Goal: Task Accomplishment & Management: Use online tool/utility

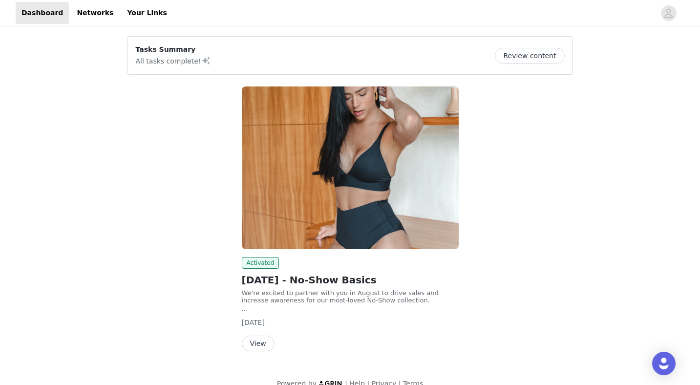
scroll to position [15, 0]
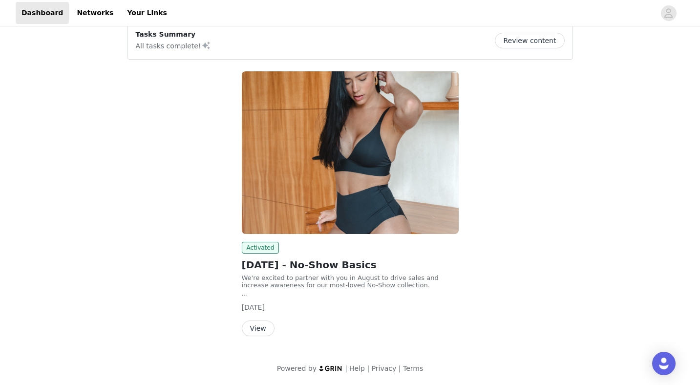
click at [255, 329] on button "View" at bounding box center [258, 328] width 33 height 16
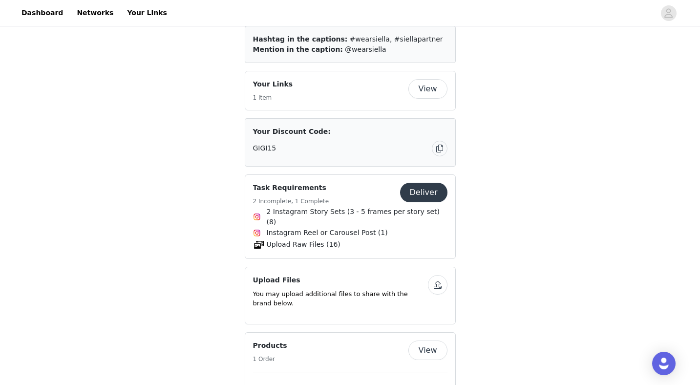
scroll to position [693, 0]
click at [417, 187] on button "Deliver" at bounding box center [423, 194] width 47 height 20
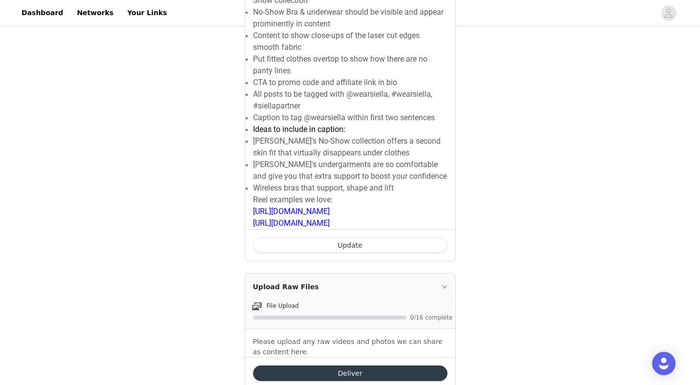
scroll to position [1054, 0]
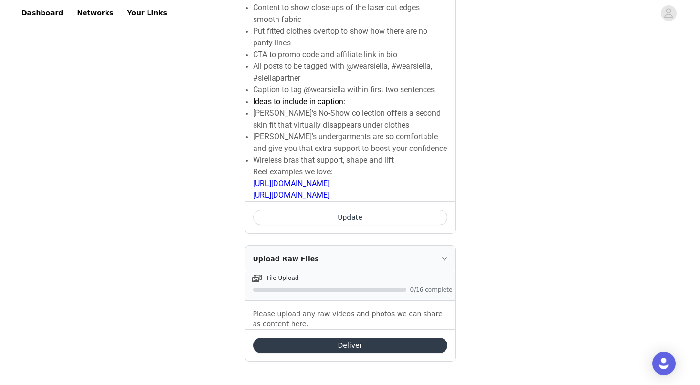
click at [363, 350] on button "Deliver" at bounding box center [350, 345] width 194 height 16
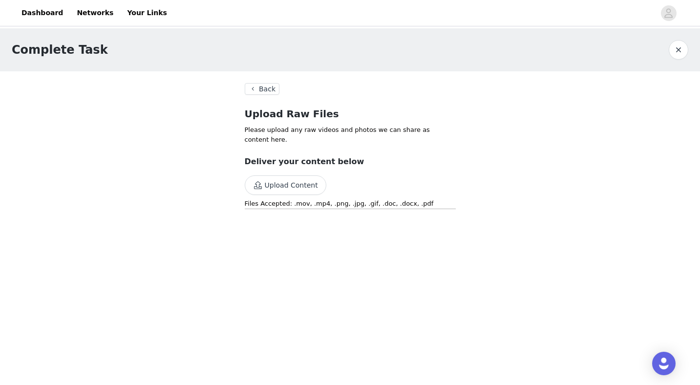
click at [296, 181] on button "Upload Content" at bounding box center [286, 185] width 82 height 20
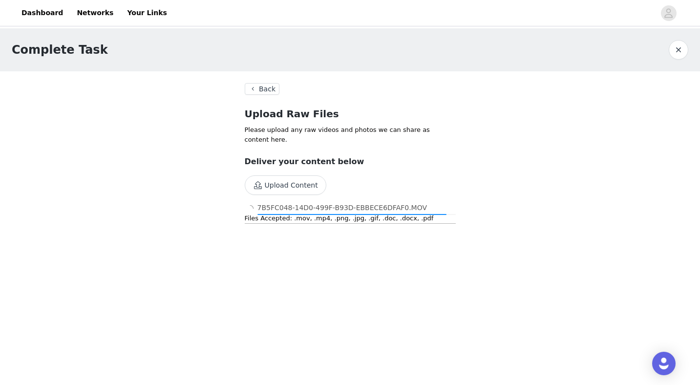
click at [294, 185] on button "Upload Content" at bounding box center [286, 185] width 82 height 20
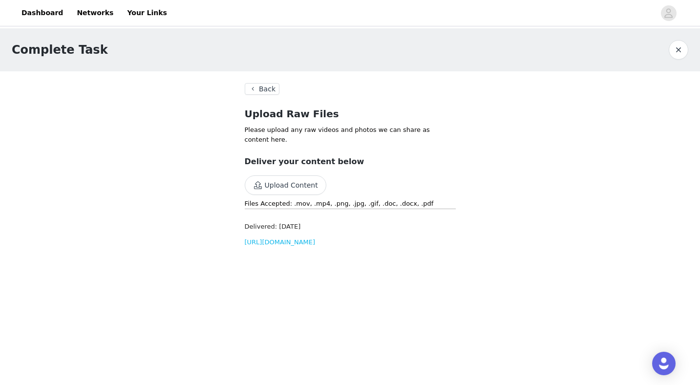
click at [299, 188] on button "Upload Content" at bounding box center [286, 185] width 82 height 20
click at [344, 262] on div "Delivered: Aug 31, 2025 https://d2ai5cwthaqejb.cloudfront.net/activations/file-…" at bounding box center [350, 263] width 211 height 32
click at [300, 192] on button "Upload Content" at bounding box center [286, 185] width 82 height 20
click at [293, 179] on button "Upload Content" at bounding box center [286, 185] width 82 height 20
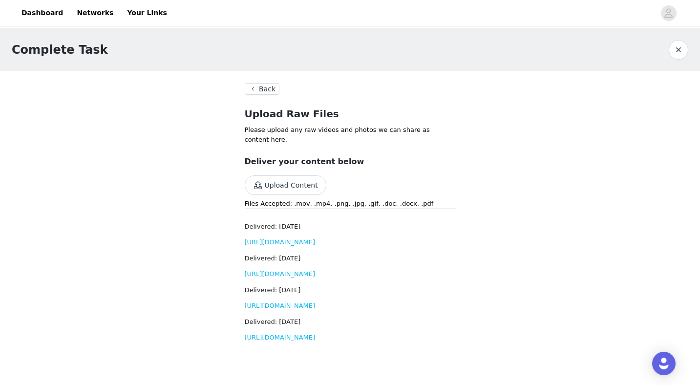
click at [273, 182] on button "Upload Content" at bounding box center [286, 185] width 82 height 20
click at [274, 188] on button "Upload Content" at bounding box center [286, 185] width 82 height 20
click at [292, 187] on button "Upload Content" at bounding box center [286, 185] width 82 height 20
click at [256, 91] on button "Back" at bounding box center [262, 89] width 35 height 12
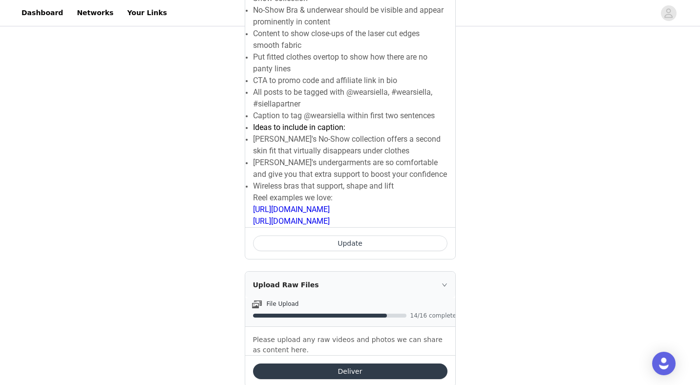
scroll to position [1054, 0]
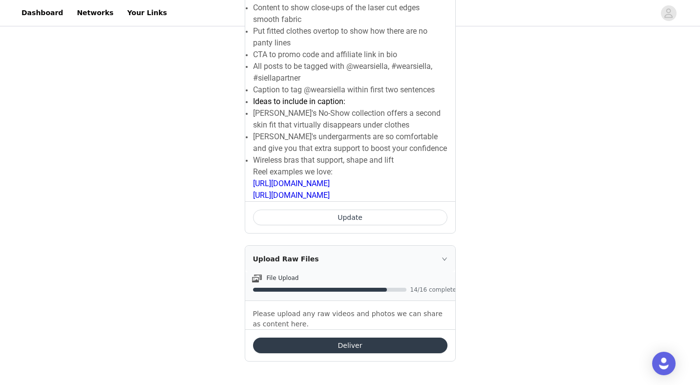
click at [327, 345] on button "Deliver" at bounding box center [350, 345] width 194 height 16
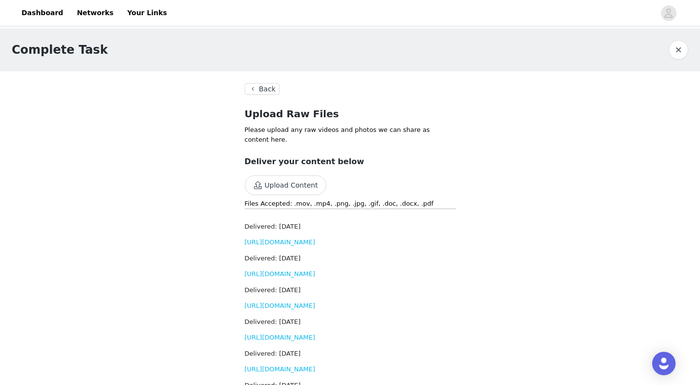
click at [269, 184] on button "Upload Content" at bounding box center [286, 185] width 82 height 20
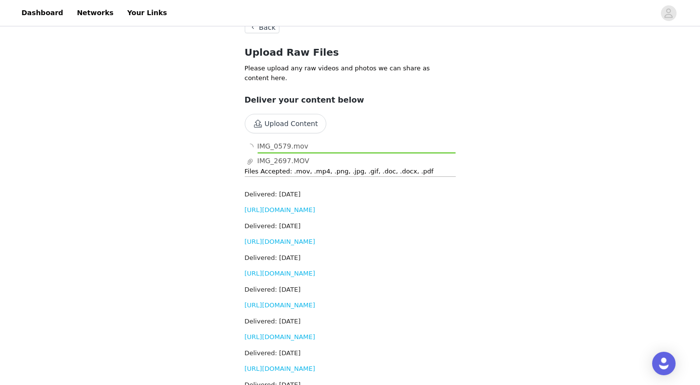
scroll to position [63, 0]
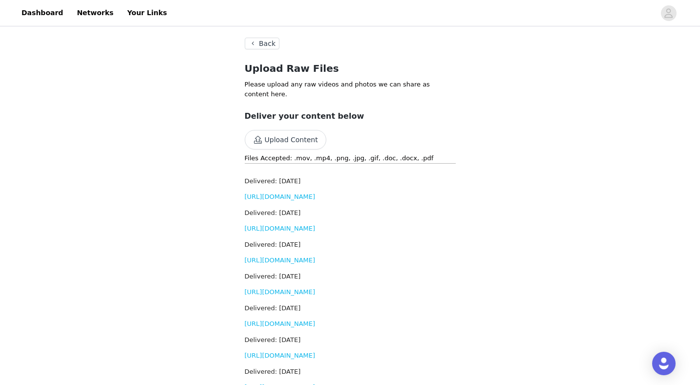
scroll to position [51, 0]
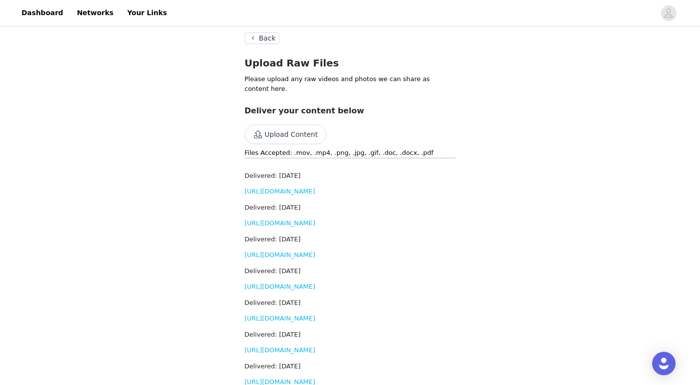
click at [300, 227] on link "[URL][DOMAIN_NAME]" at bounding box center [280, 222] width 71 height 7
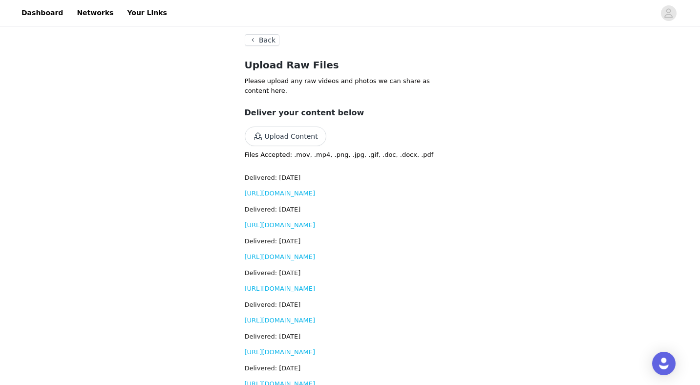
scroll to position [469, 0]
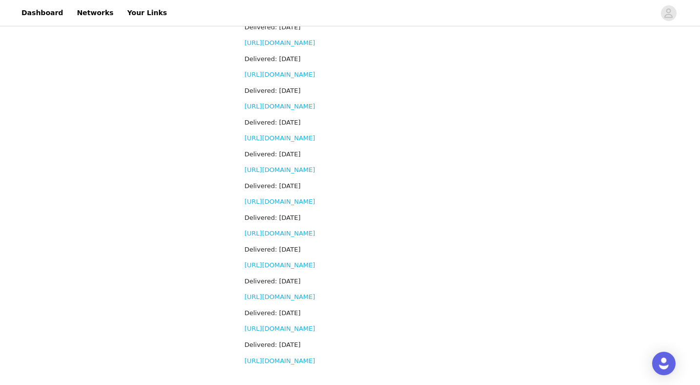
click at [309, 355] on div "Delivered: [DATE] [URL][DOMAIN_NAME]" at bounding box center [350, 352] width 211 height 25
click at [308, 365] on div "Delivered: [DATE] [URL][DOMAIN_NAME]" at bounding box center [350, 352] width 211 height 25
click at [308, 361] on link "[URL][DOMAIN_NAME]" at bounding box center [280, 360] width 71 height 7
click at [316, 361] on link "[URL][DOMAIN_NAME]" at bounding box center [280, 360] width 71 height 7
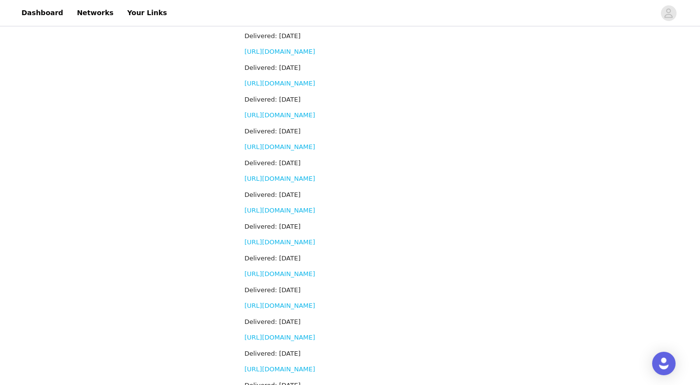
scroll to position [0, 0]
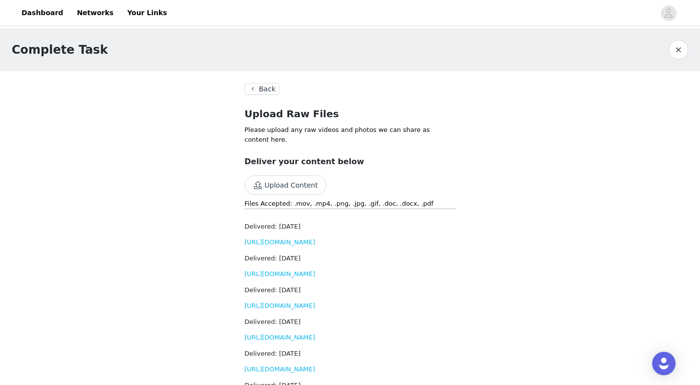
click at [260, 91] on button "Back" at bounding box center [262, 89] width 35 height 12
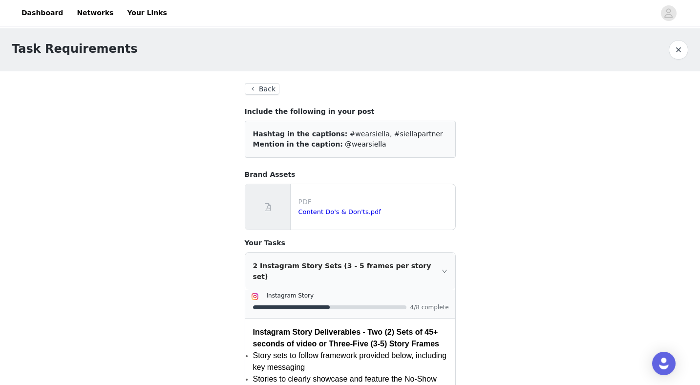
click at [268, 91] on button "Back" at bounding box center [262, 89] width 35 height 12
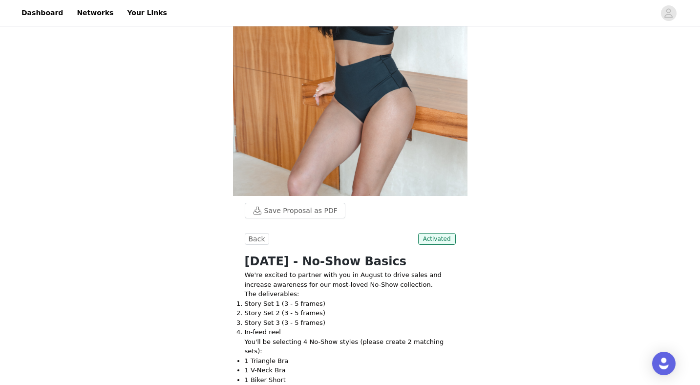
scroll to position [138, 0]
